Goal: Task Accomplishment & Management: Use online tool/utility

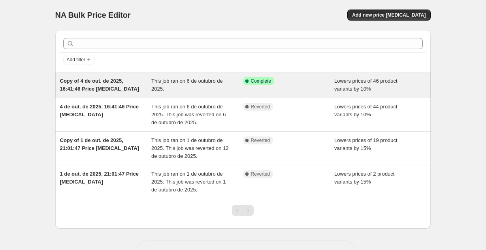
click at [89, 79] on span "Copy of 4 de out. de 2025, 16:41:46 Price [MEDICAL_DATA]" at bounding box center [99, 85] width 79 height 14
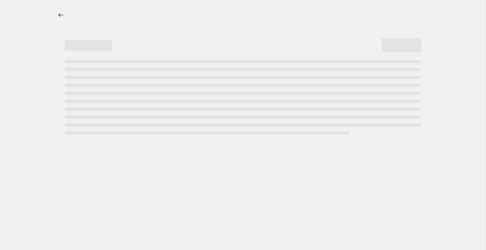
select select "percentage"
select select "collection"
select select "not_equal"
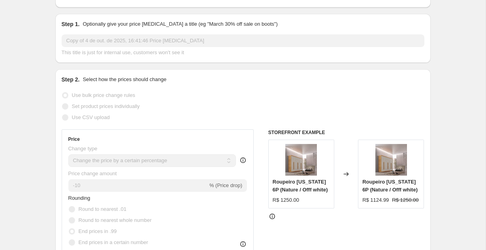
scroll to position [107, 0]
